Goal: Navigation & Orientation: Find specific page/section

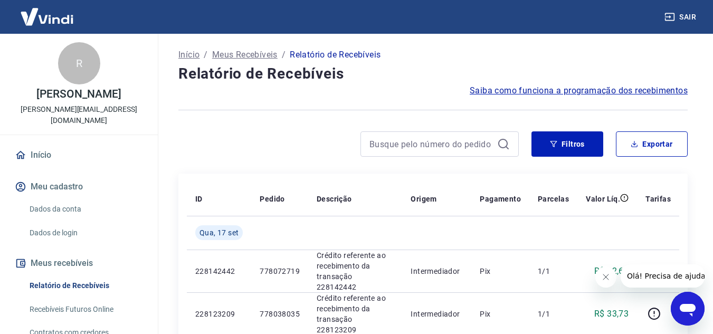
click at [78, 205] on link "Dados da conta" at bounding box center [85, 209] width 120 height 22
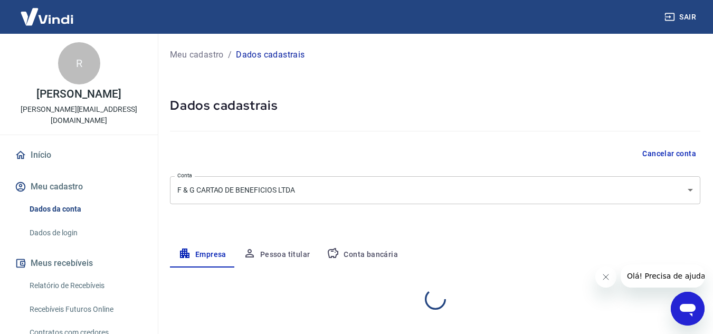
select select "MG"
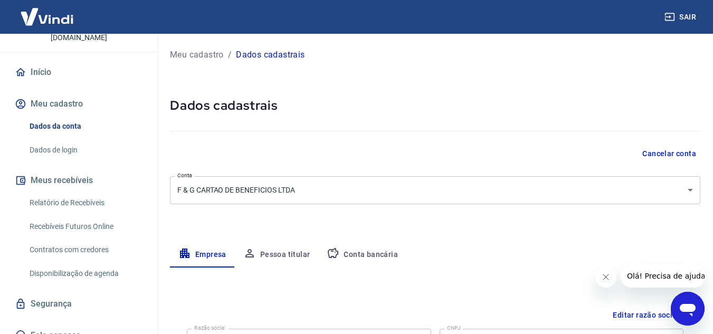
scroll to position [85, 0]
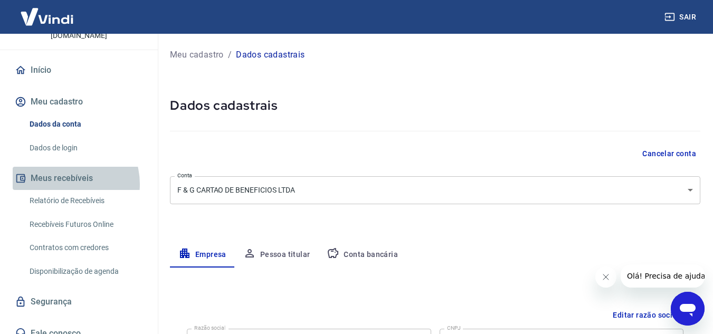
click at [63, 173] on button "Meus recebíveis" at bounding box center [79, 178] width 132 height 23
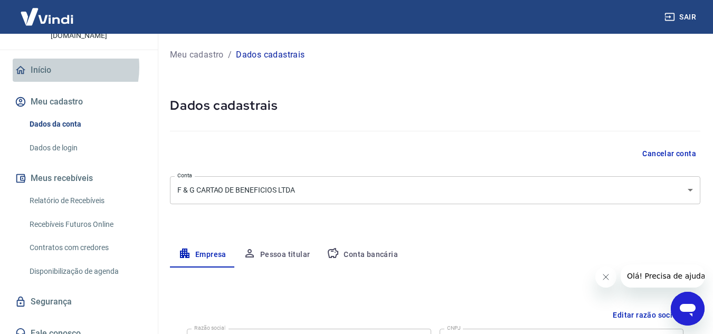
click at [50, 59] on link "Início" at bounding box center [79, 70] width 132 height 23
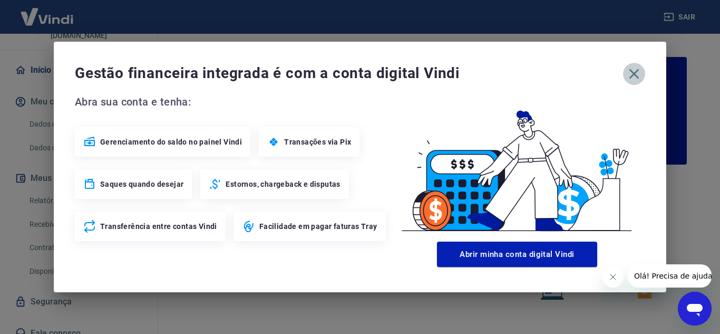
click at [629, 73] on icon "button" at bounding box center [634, 73] width 17 height 17
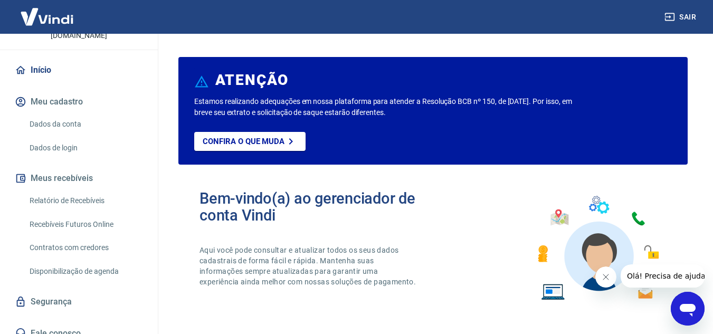
click at [63, 91] on button "Meu cadastro" at bounding box center [79, 101] width 132 height 23
click at [58, 190] on link "Relatório de Recebíveis" at bounding box center [85, 201] width 120 height 22
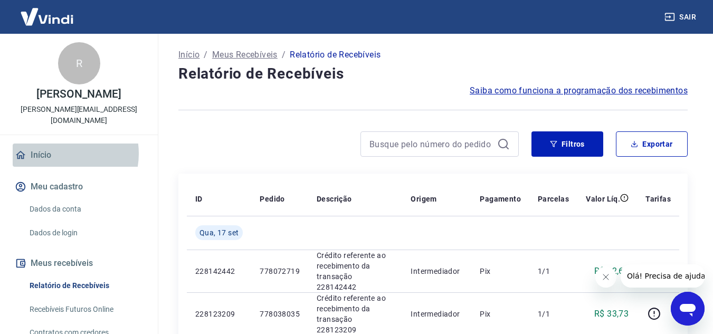
click at [58, 143] on link "Início" at bounding box center [79, 154] width 132 height 23
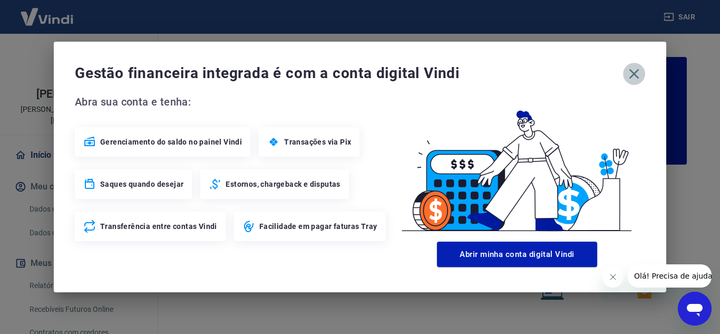
click at [630, 75] on icon "button" at bounding box center [634, 73] width 17 height 17
